Goal: Task Accomplishment & Management: Manage account settings

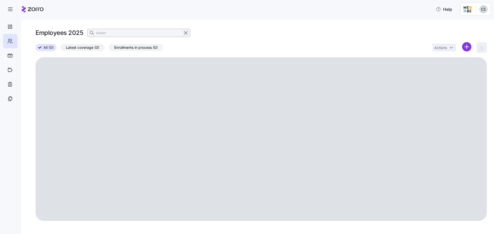
click at [185, 35] on icon "button" at bounding box center [186, 33] width 6 height 6
click at [95, 32] on icon "button" at bounding box center [92, 32] width 5 height 5
click at [137, 34] on input at bounding box center [138, 33] width 103 height 8
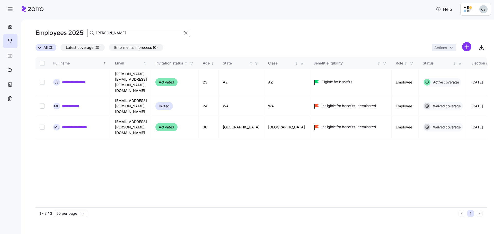
type input "[PERSON_NAME]"
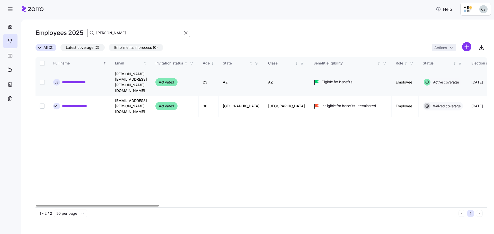
click at [77, 80] on link "**********" at bounding box center [78, 82] width 32 height 5
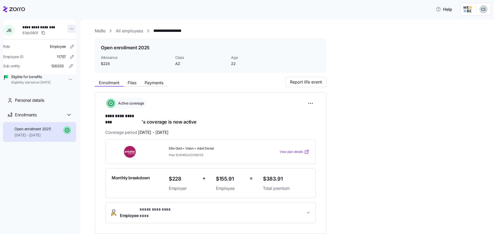
click at [67, 31] on html "**********" at bounding box center [247, 115] width 494 height 231
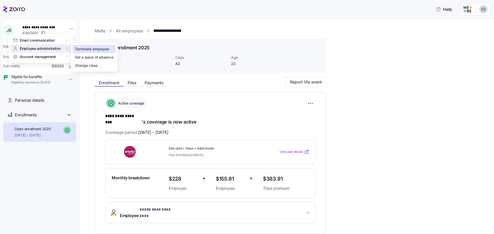
click at [83, 48] on div "Terminate employee" at bounding box center [92, 49] width 34 height 6
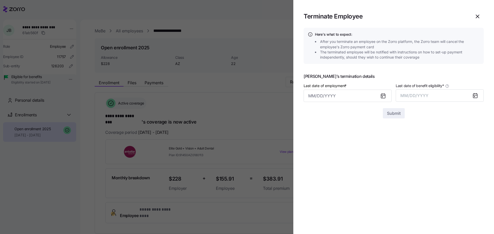
click at [383, 96] on icon at bounding box center [383, 96] width 4 height 0
click at [348, 95] on input "Last date of employment *" at bounding box center [348, 96] width 88 height 12
click at [329, 189] on button "30" at bounding box center [327, 189] width 12 height 12
type input "[DATE]"
click at [432, 94] on button "MM/DD/YYYY" at bounding box center [440, 96] width 88 height 12
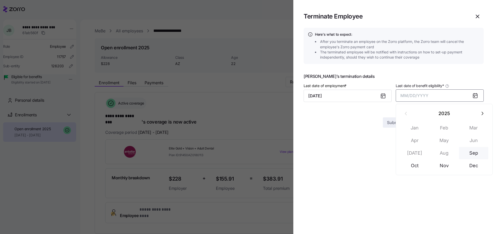
click at [479, 154] on button "Sep" at bounding box center [473, 153] width 29 height 12
click at [395, 113] on span "Submit" at bounding box center [394, 113] width 14 height 6
